Goal: Complete application form

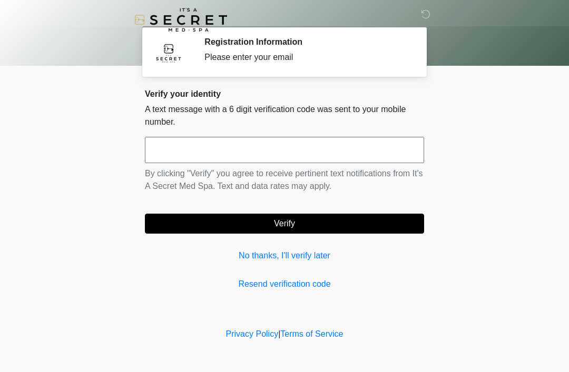
click at [305, 144] on input "text" at bounding box center [284, 150] width 279 height 26
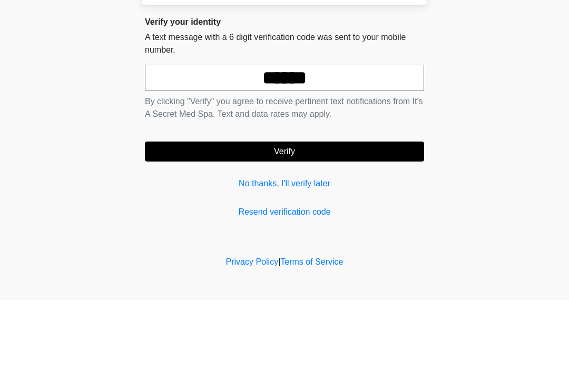
type input "******"
click at [306, 214] on button "Verify" at bounding box center [284, 224] width 279 height 20
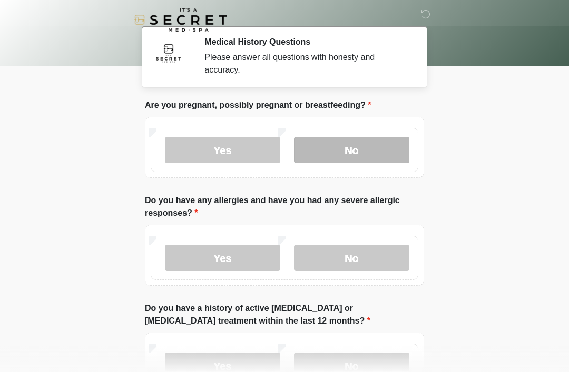
click at [369, 145] on label "No" at bounding box center [351, 150] width 115 height 26
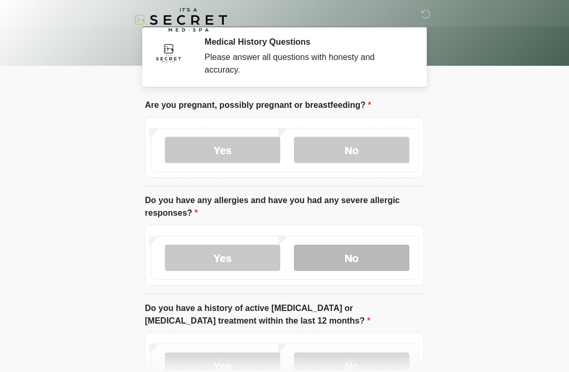
click at [377, 261] on label "No" at bounding box center [351, 258] width 115 height 26
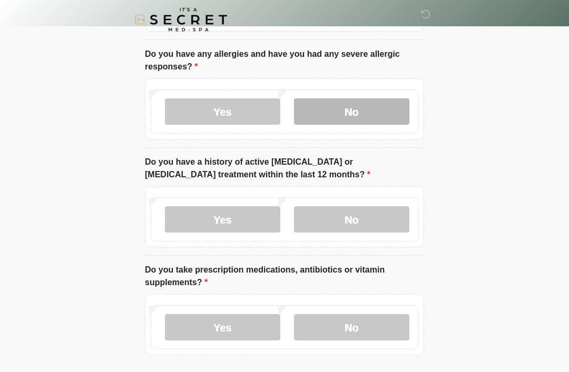
scroll to position [147, 0]
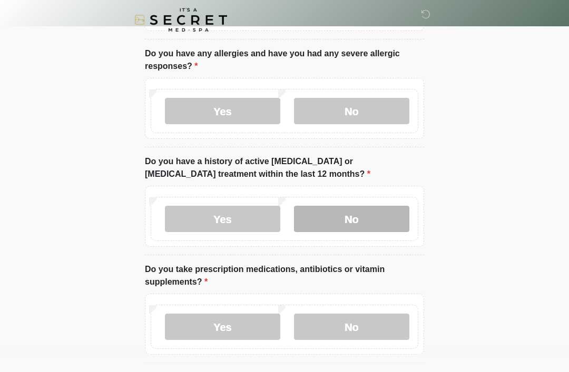
click at [356, 221] on label "No" at bounding box center [351, 219] width 115 height 26
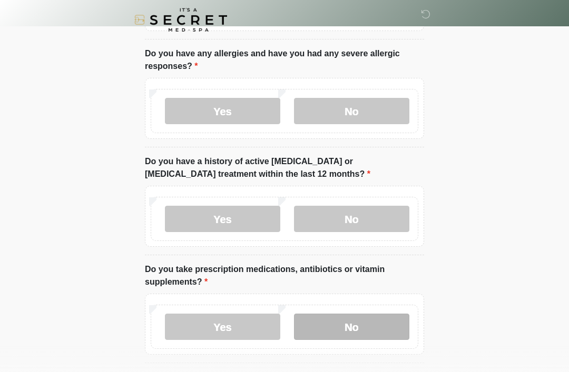
click at [360, 331] on label "No" at bounding box center [351, 327] width 115 height 26
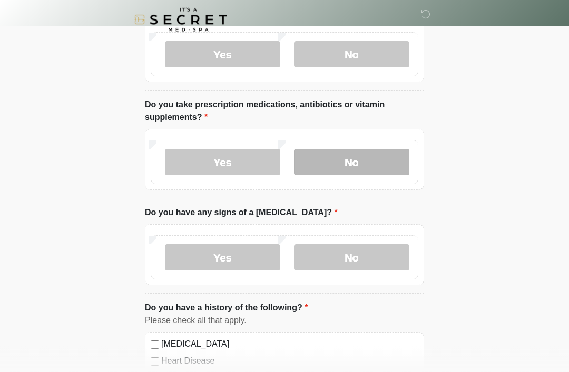
scroll to position [314, 0]
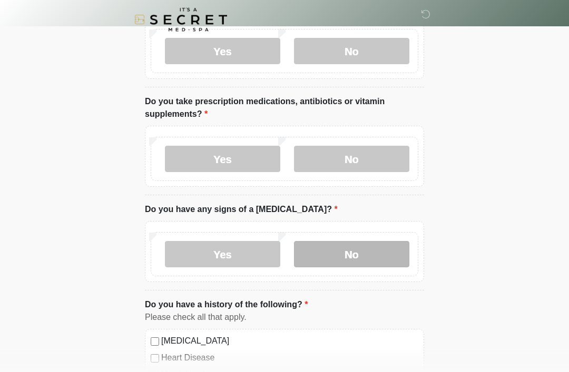
click at [377, 255] on label "No" at bounding box center [351, 255] width 115 height 26
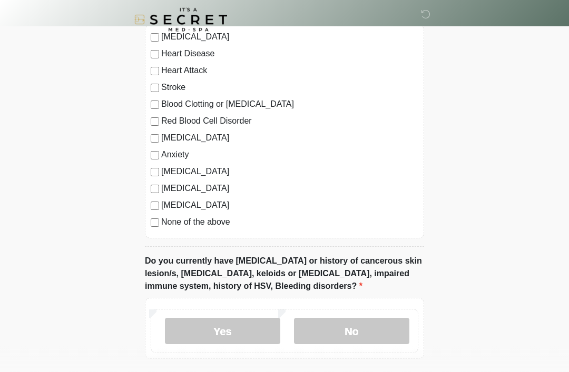
scroll to position [619, 0]
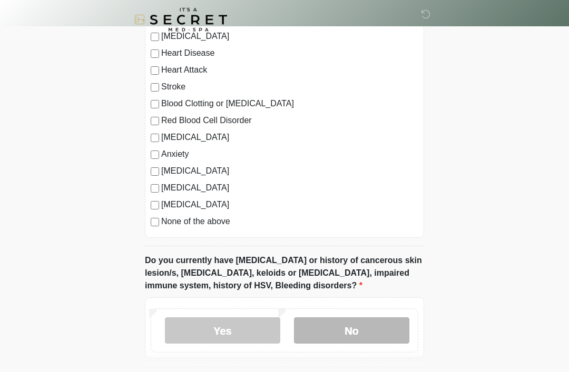
click at [368, 331] on label "No" at bounding box center [351, 331] width 115 height 26
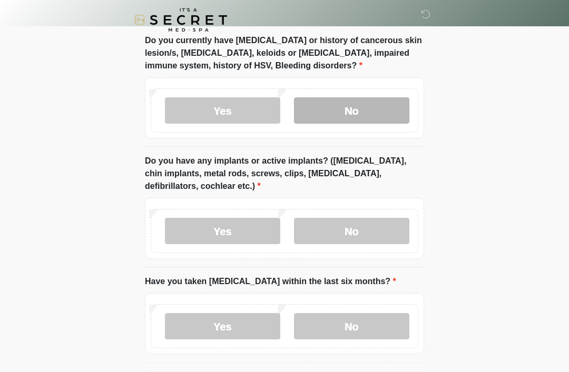
scroll to position [840, 0]
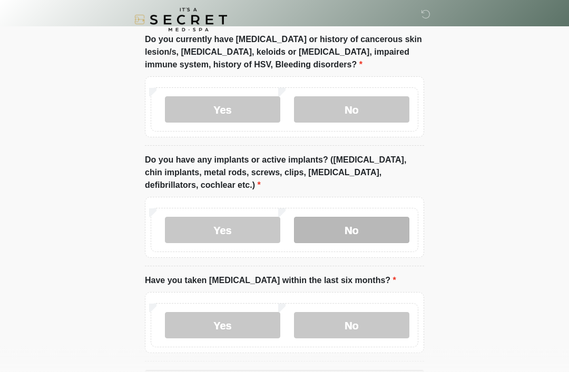
click at [363, 227] on label "No" at bounding box center [351, 230] width 115 height 26
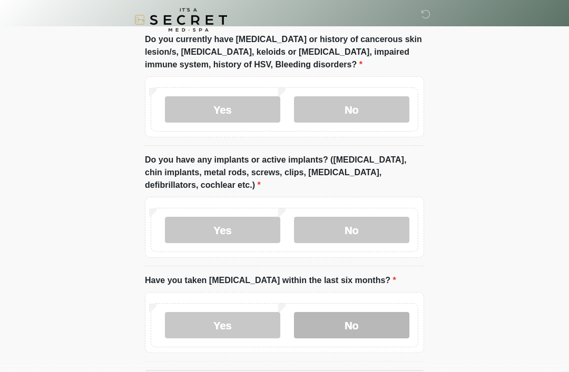
click at [359, 325] on label "No" at bounding box center [351, 325] width 115 height 26
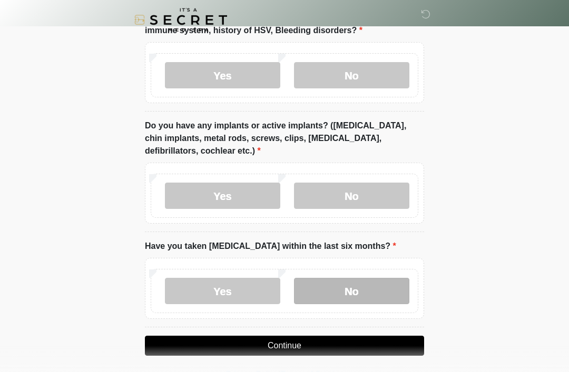
scroll to position [880, 0]
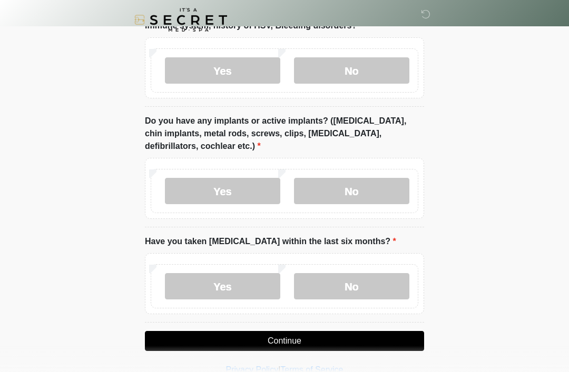
click at [278, 341] on button "Continue" at bounding box center [284, 341] width 279 height 20
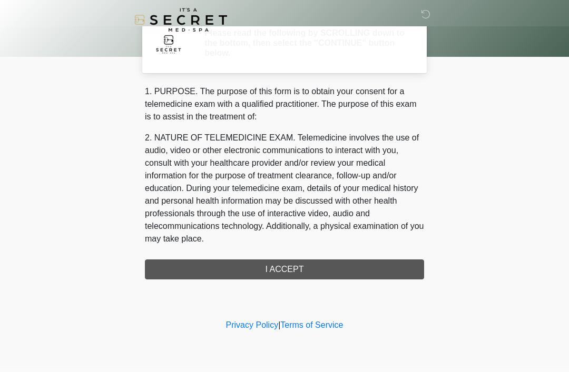
scroll to position [0, 0]
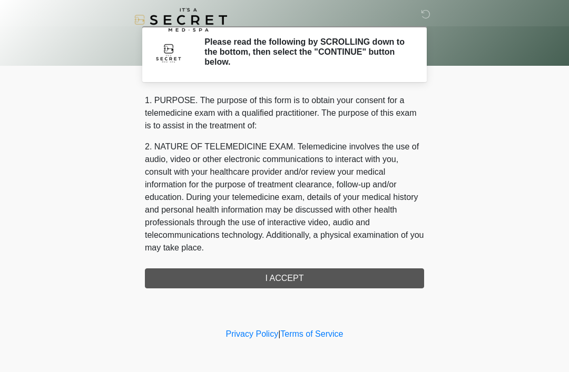
click at [393, 277] on div "1. PURPOSE. The purpose of this form is to obtain your consent for a telemedici…" at bounding box center [284, 191] width 279 height 194
click at [357, 275] on div "1. PURPOSE. The purpose of this form is to obtain your consent for a telemedici…" at bounding box center [284, 191] width 279 height 194
click at [279, 286] on div "1. PURPOSE. The purpose of this form is to obtain your consent for a telemedici…" at bounding box center [284, 191] width 279 height 194
click at [285, 274] on div "1. PURPOSE. The purpose of this form is to obtain your consent for a telemedici…" at bounding box center [284, 191] width 279 height 194
click at [285, 269] on div "1. PURPOSE. The purpose of this form is to obtain your consent for a telemedici…" at bounding box center [284, 191] width 279 height 194
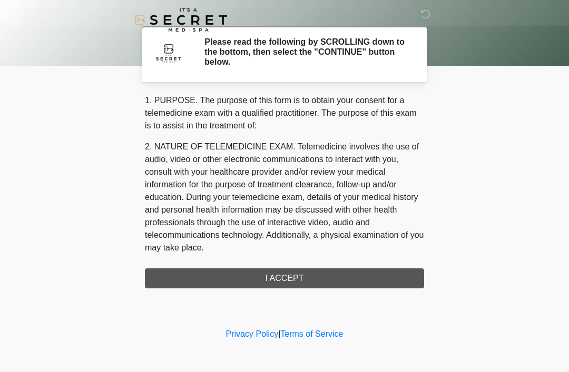
click at [259, 65] on h2 "Please read the following by SCROLLING down to the bottom, then select the "CON…" at bounding box center [306, 52] width 204 height 31
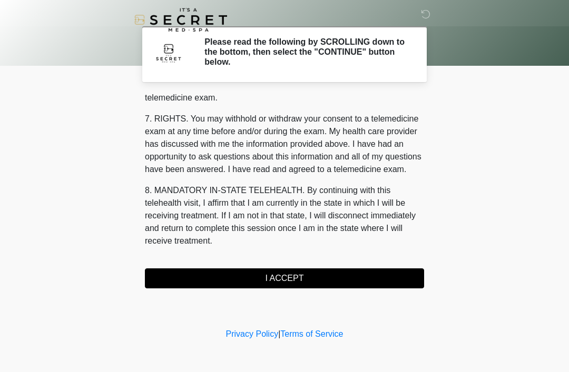
scroll to position [449, 0]
click at [286, 280] on button "I ACCEPT" at bounding box center [284, 279] width 279 height 20
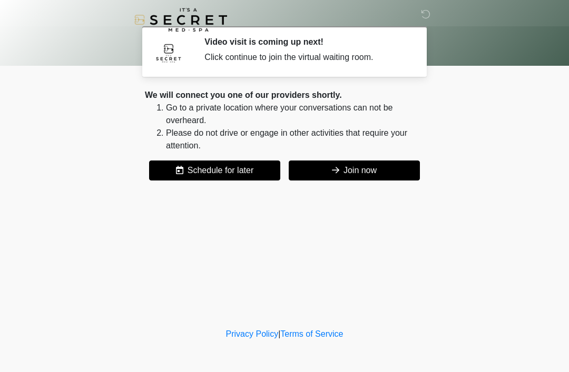
click at [345, 172] on button "Join now" at bounding box center [354, 171] width 131 height 20
